Goal: Task Accomplishment & Management: Complete application form

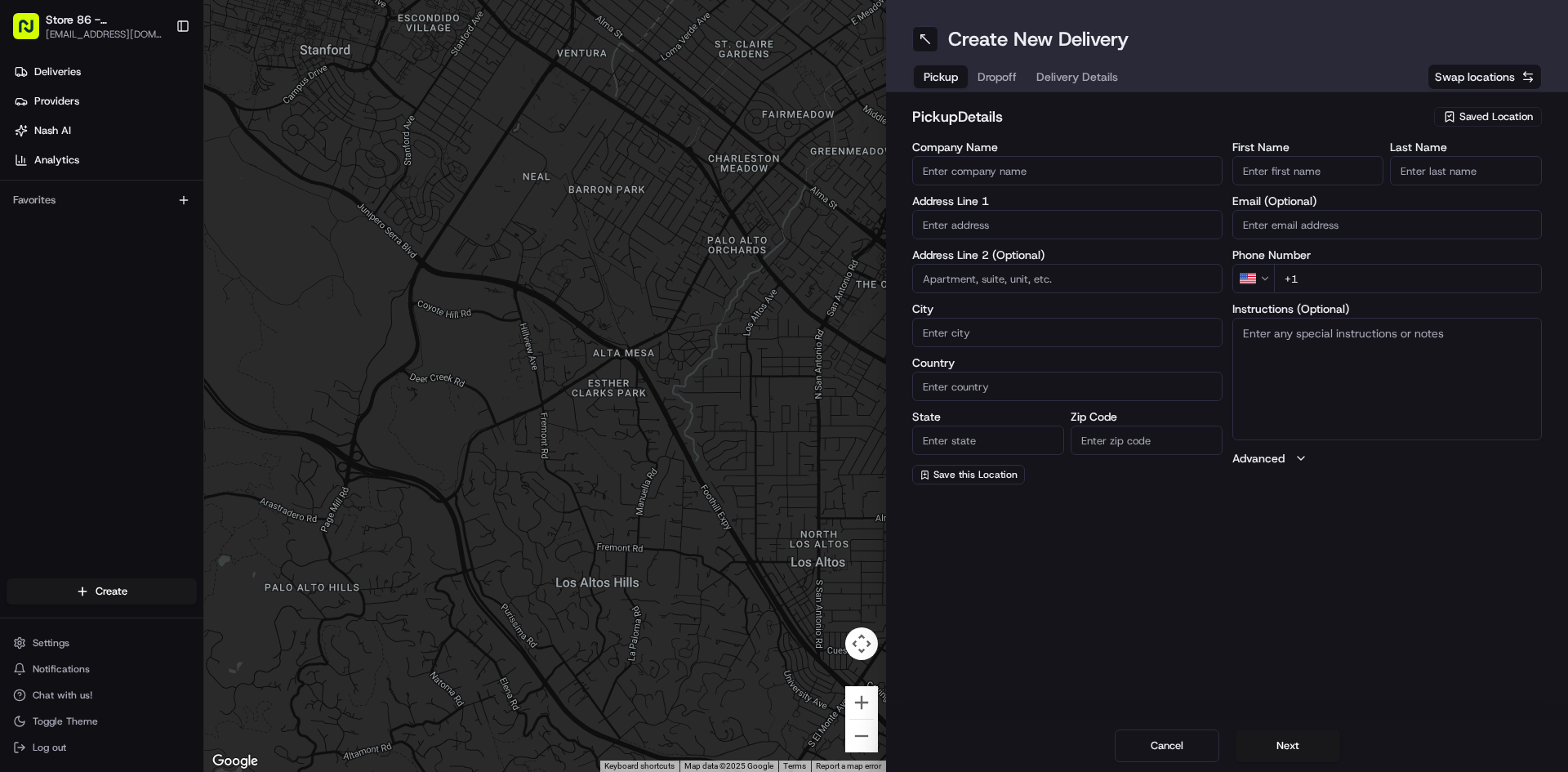
click at [986, 569] on div "Create New Delivery Pickup Dropoff Delivery Details Swap locations pickup Detai…" at bounding box center [1226, 386] width 682 height 772
click at [993, 175] on input "Company Name" at bounding box center [1067, 171] width 311 height 30
type input "Just Salad [PERSON_NAME]"
type input "[STREET_ADDRESS]"
type input "[PERSON_NAME]"
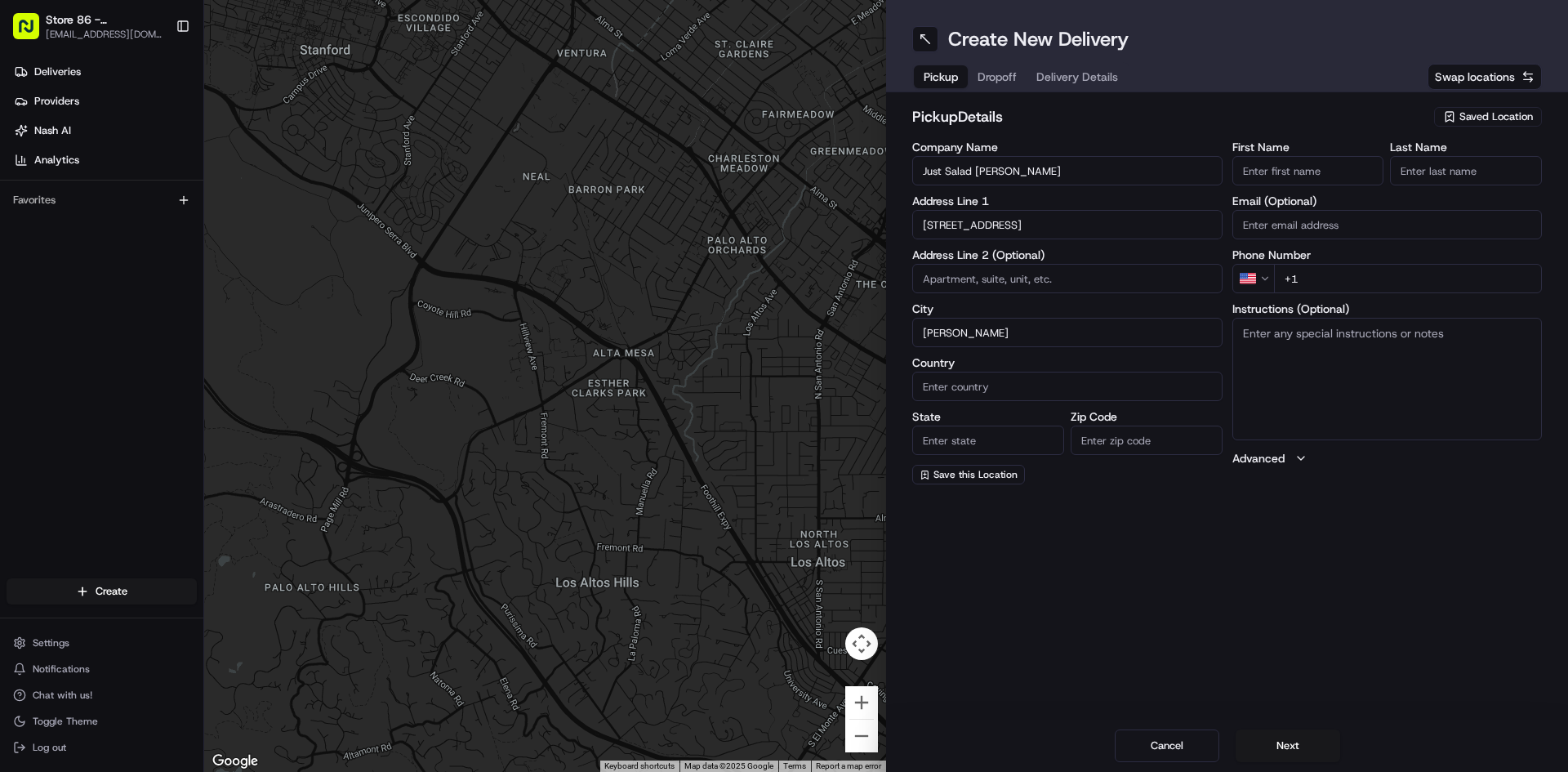
type input "[GEOGRAPHIC_DATA]"
type input "MA"
type input "02494"
type input "Oscar"
type input "Corona"
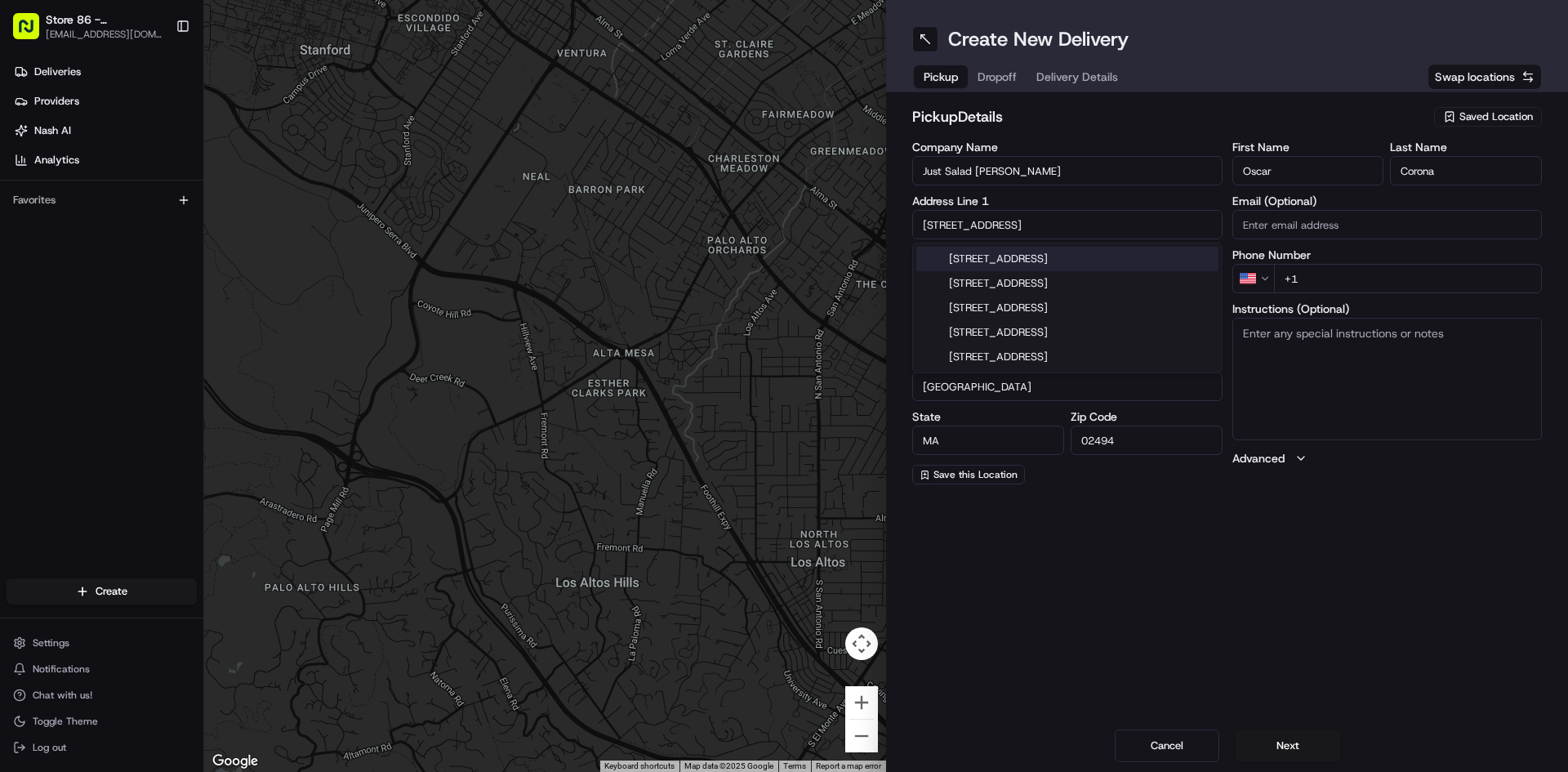
click at [1047, 257] on div "[STREET_ADDRESS]" at bounding box center [1067, 260] width 302 height 25
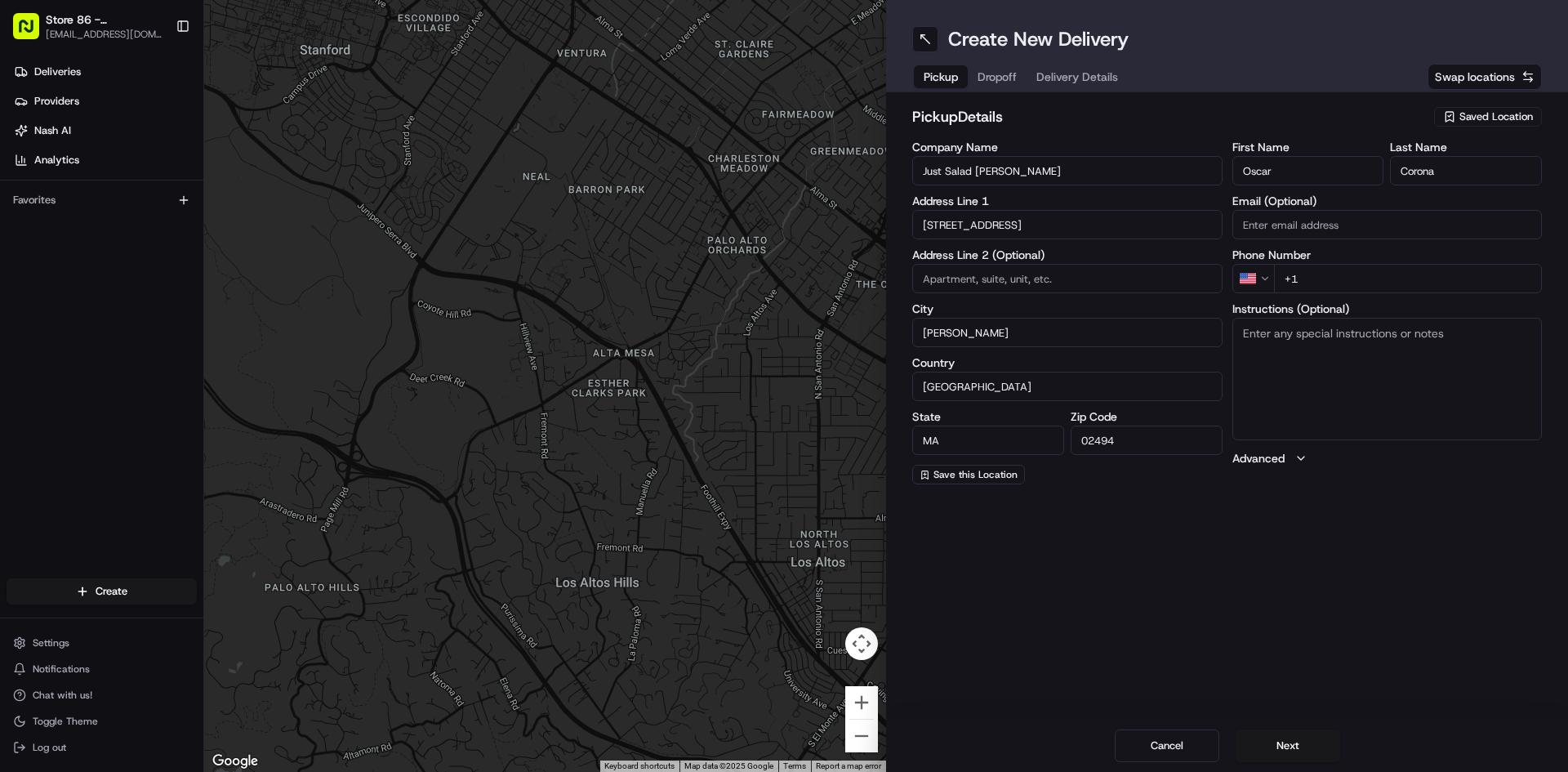
type input "[STREET_ADDRESS]"
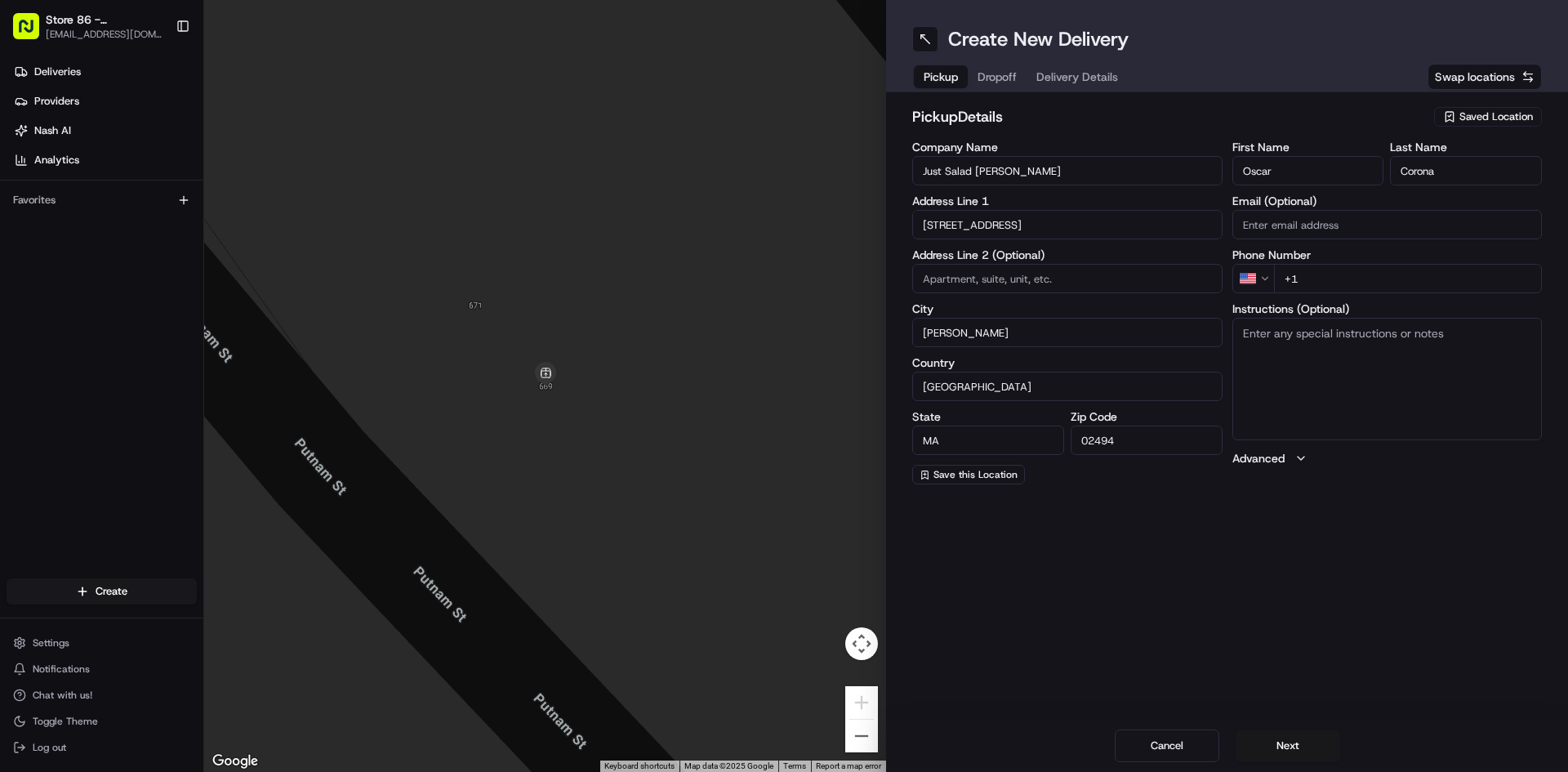
click at [1329, 276] on input "+1" at bounding box center [1408, 279] width 268 height 30
type input "[PHONE_NUMBER]"
click at [1276, 746] on button "Next" at bounding box center [1287, 746] width 105 height 33
click at [1062, 193] on div "Company Name Address Line 1 Address Line 2 (Optional) City Country State Zip Co…" at bounding box center [1067, 312] width 311 height 343
click at [1062, 181] on input "Company Name" at bounding box center [1067, 171] width 311 height 30
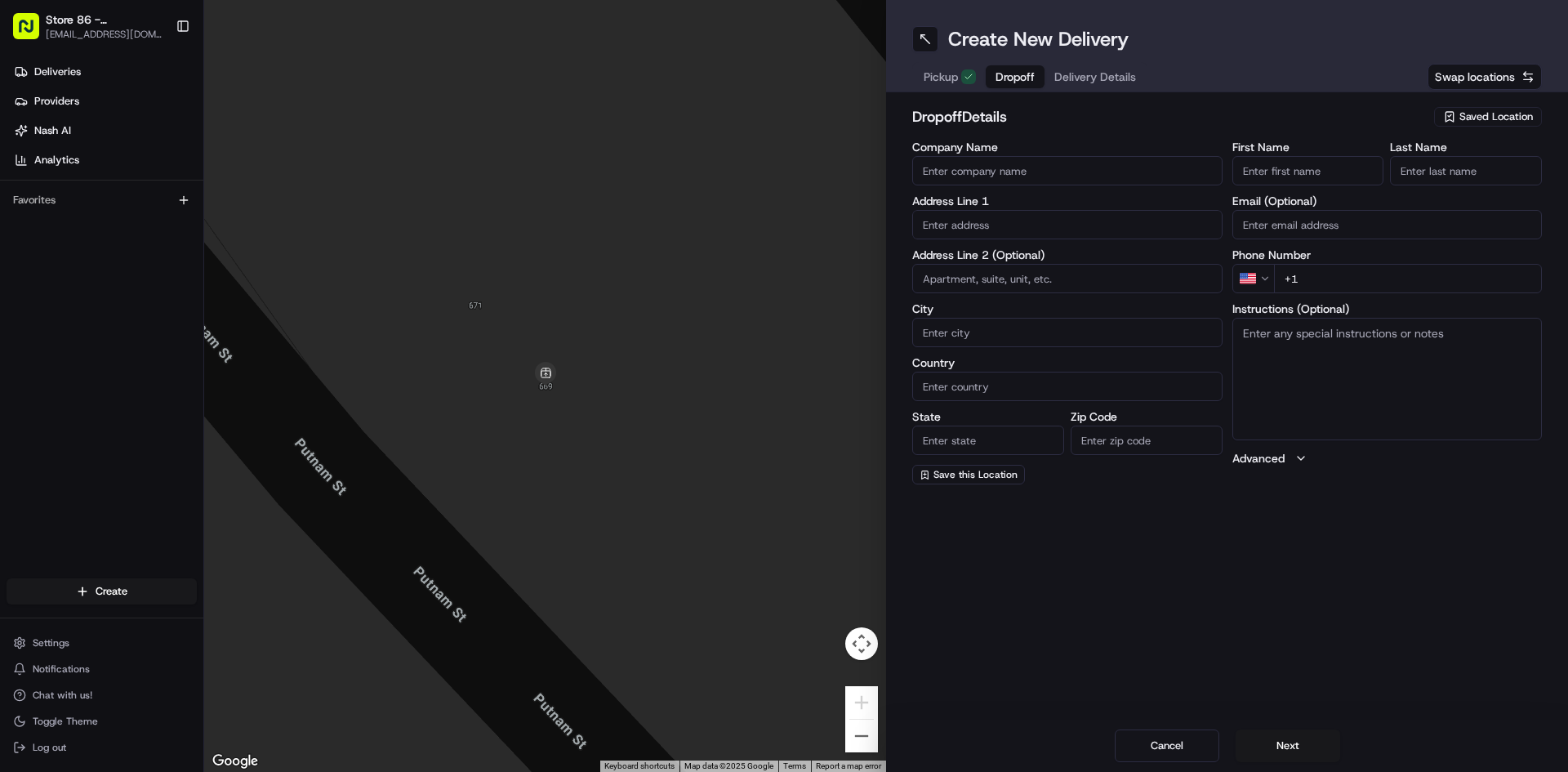
type input "Just Salad Burlington #86"
type input "[STREET_ADDRESS]"
type input "[GEOGRAPHIC_DATA]"
type input "MA"
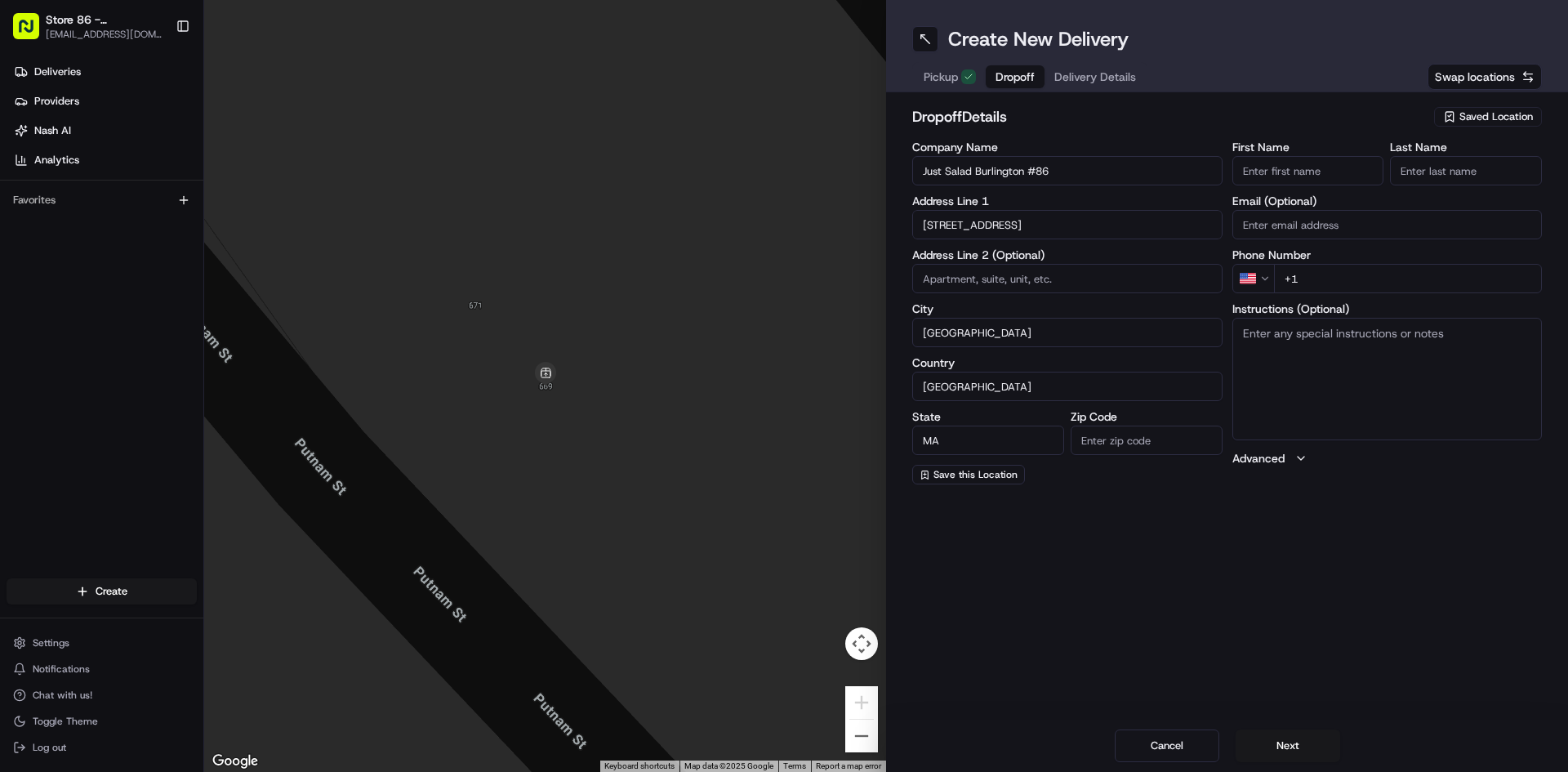
type input "01803"
type input "[PERSON_NAME]"
click at [1086, 260] on div "[STREET_ADDRESS]" at bounding box center [1067, 260] width 302 height 25
type input "[STREET_ADDRESS]"
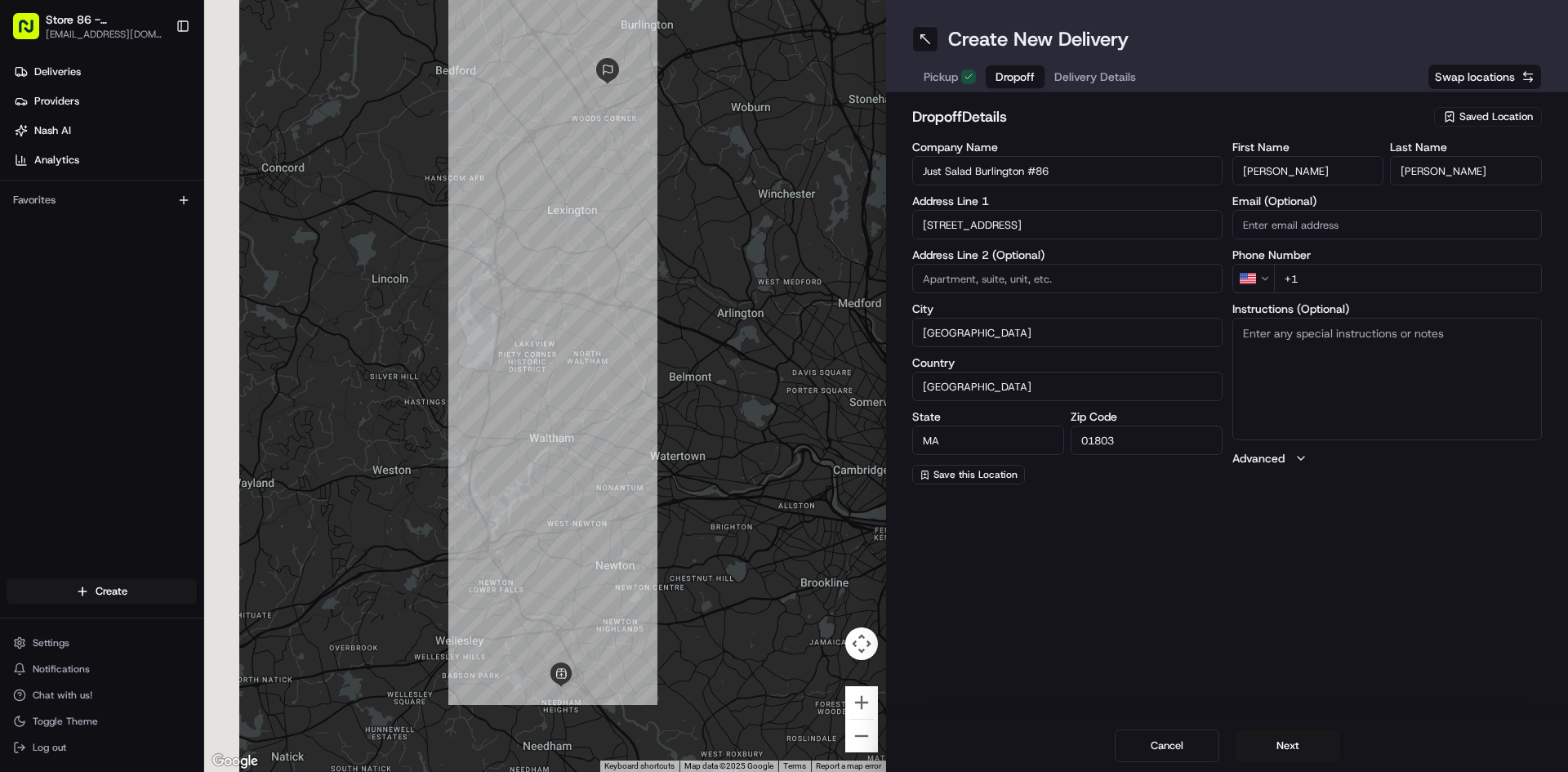
click at [1336, 227] on input "Email (Optional)" at bounding box center [1388, 225] width 311 height 30
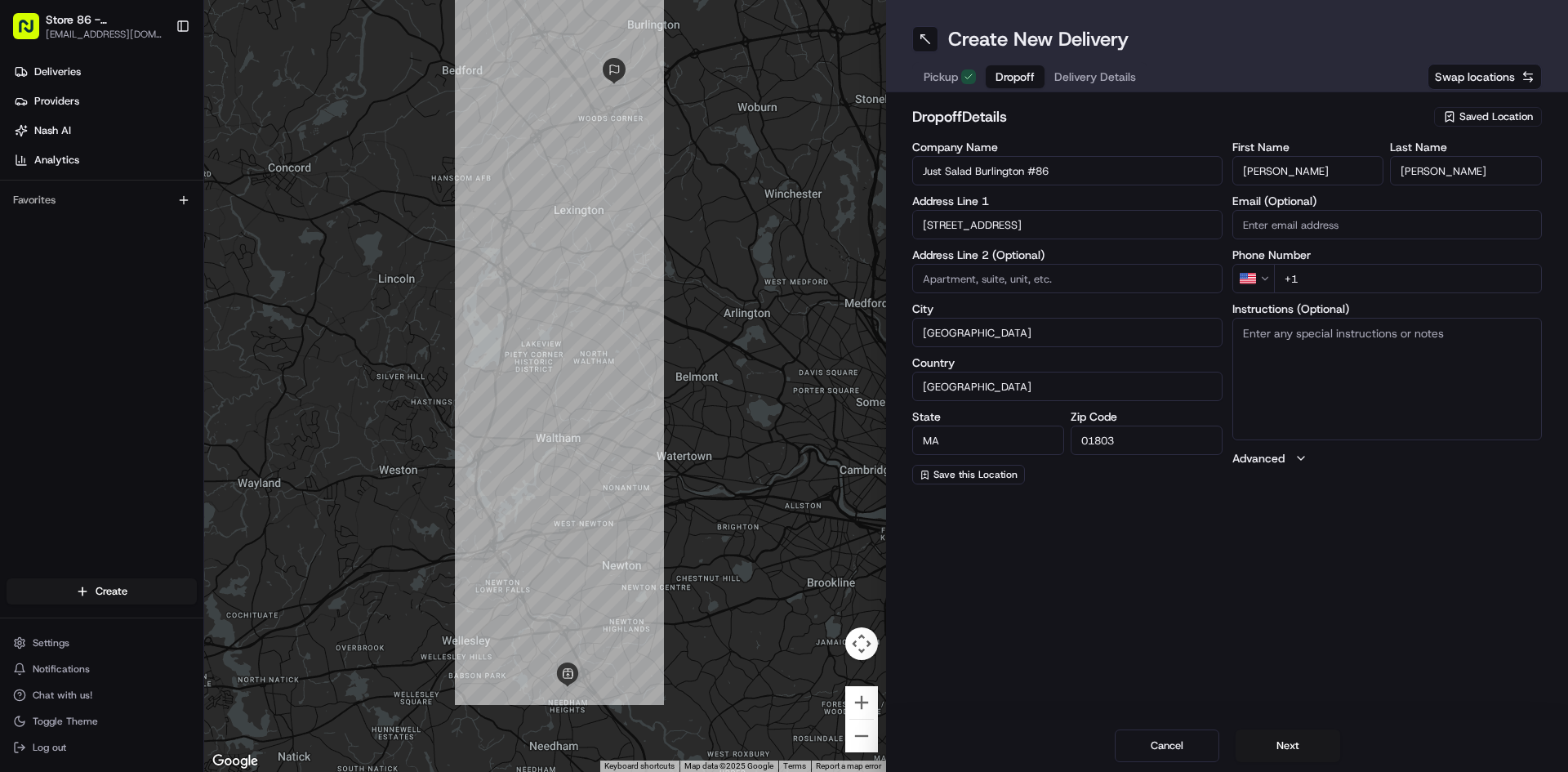
drag, startPoint x: 1338, startPoint y: 446, endPoint x: 1338, endPoint y: 434, distance: 12.0
click at [1338, 446] on div "First Name [PERSON_NAME] Last Name Francisco Email (Optional) Phone Number US +…" at bounding box center [1388, 312] width 311 height 343
click at [1336, 279] on input "+1" at bounding box center [1408, 279] width 268 height 30
type input "[PHONE_NUMBER]"
click at [1282, 741] on button "Next" at bounding box center [1287, 746] width 105 height 33
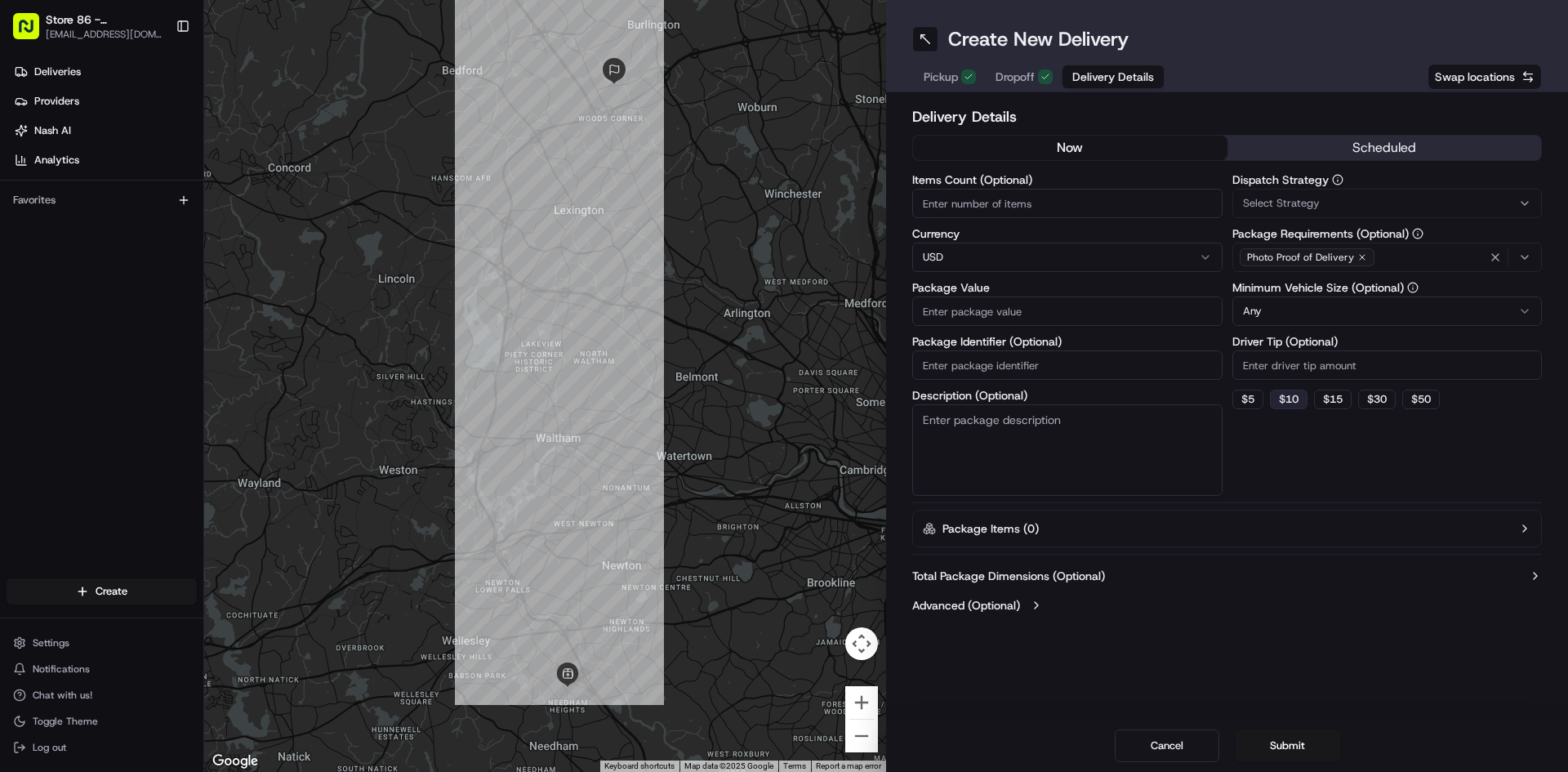
click at [1295, 396] on button "$ 10" at bounding box center [1288, 399] width 37 height 20
type input "10"
click at [1002, 315] on input "Package Value" at bounding box center [1067, 312] width 311 height 30
type input "300"
click at [1038, 209] on input "Items Count (Optional)" at bounding box center [1067, 203] width 311 height 30
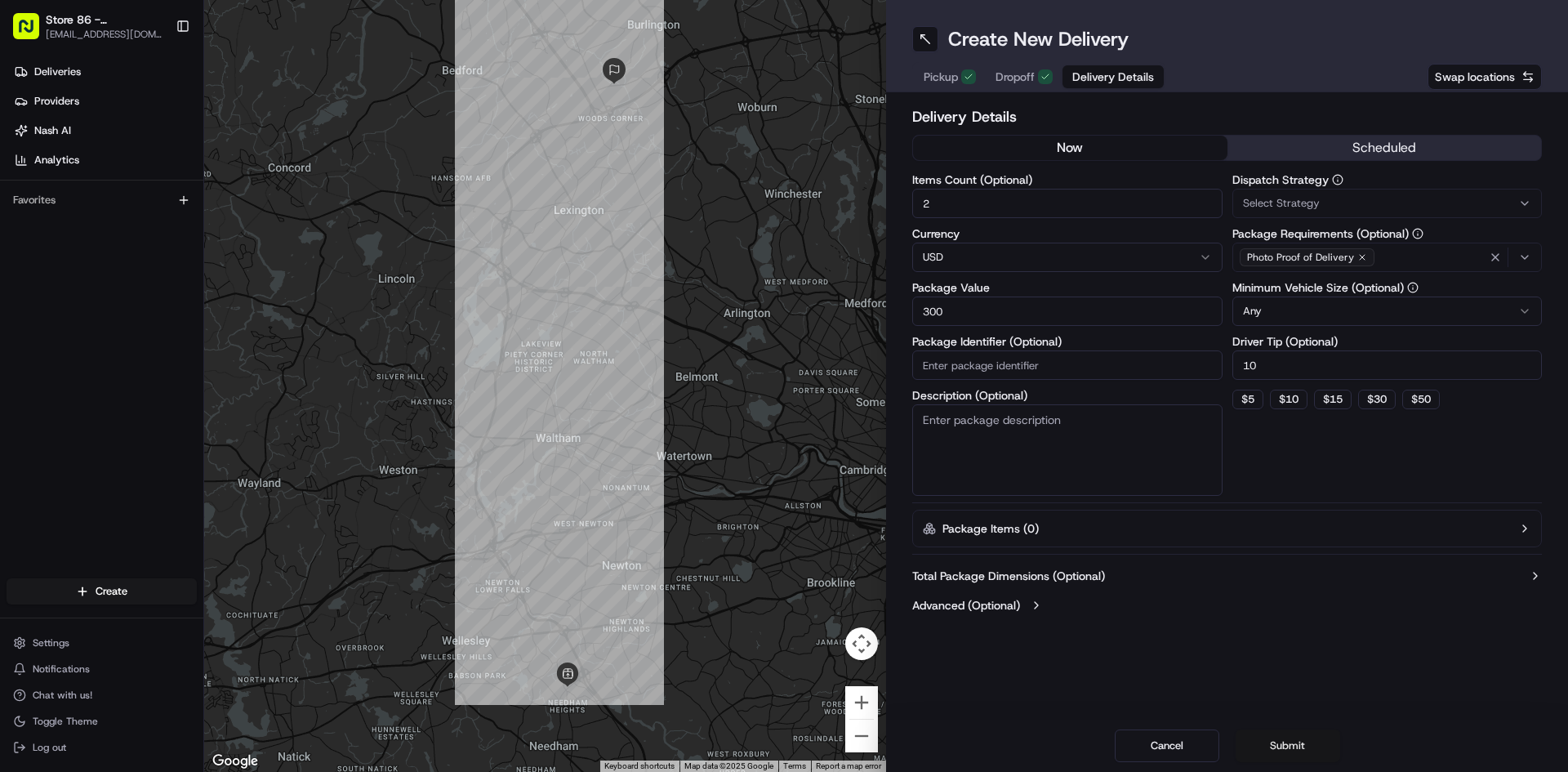
type input "2"
click at [1278, 741] on button "Submit" at bounding box center [1287, 746] width 105 height 33
